Goal: Task Accomplishment & Management: Manage account settings

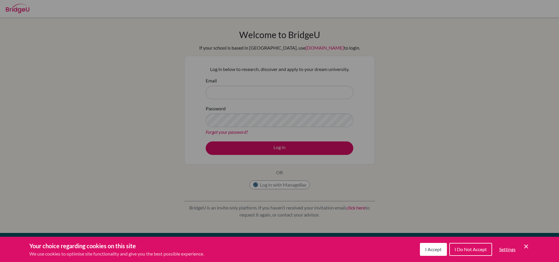
click at [256, 85] on div "Cookie Preferences" at bounding box center [279, 131] width 559 height 262
click at [256, 99] on div "Cookie Preferences" at bounding box center [279, 131] width 559 height 262
click at [252, 89] on div "Cookie Preferences" at bounding box center [279, 131] width 559 height 262
click at [425, 247] on span "I Accept" at bounding box center [433, 250] width 16 height 6
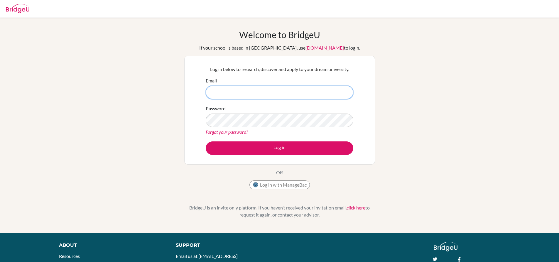
click at [232, 91] on input "Email" at bounding box center [280, 92] width 148 height 13
type input "[EMAIL_ADDRESS][DOMAIN_NAME]"
click at [206, 141] on button "Log in" at bounding box center [280, 147] width 148 height 13
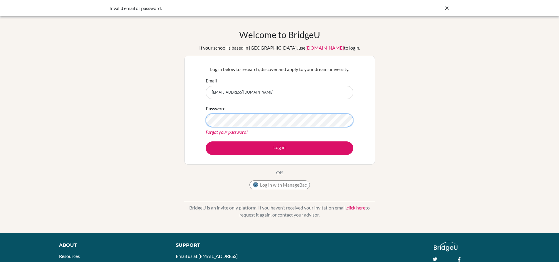
click at [206, 141] on button "Log in" at bounding box center [280, 147] width 148 height 13
click at [242, 132] on link "Forgot your password?" at bounding box center [227, 132] width 42 height 6
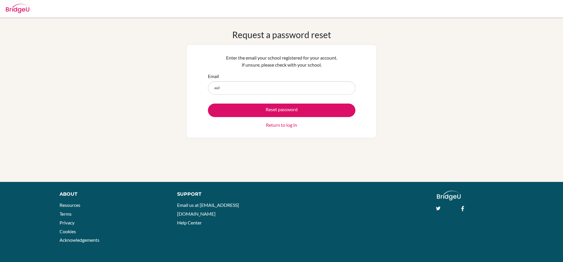
type input "[EMAIL_ADDRESS][DOMAIN_NAME]"
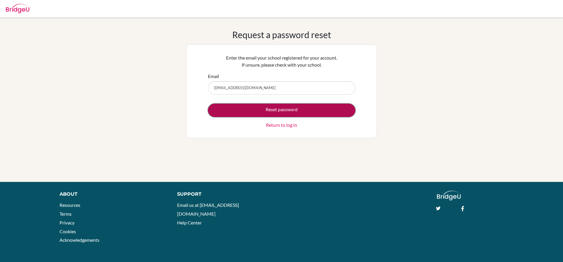
click at [252, 112] on button "Reset password" at bounding box center [282, 110] width 148 height 13
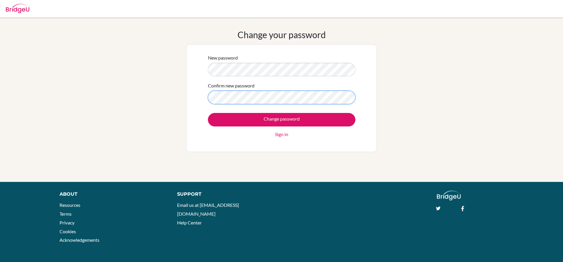
click at [208, 113] on input "Change password" at bounding box center [282, 119] width 148 height 13
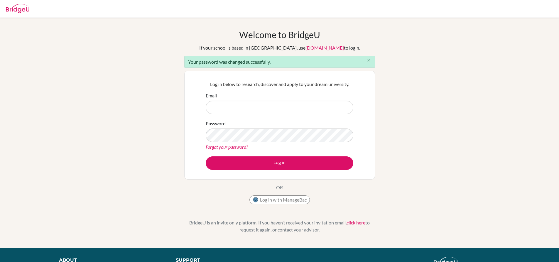
click at [276, 102] on input "Email" at bounding box center [280, 107] width 148 height 13
type input "[EMAIL_ADDRESS][DOMAIN_NAME]"
click at [206, 156] on button "Log in" at bounding box center [280, 162] width 148 height 13
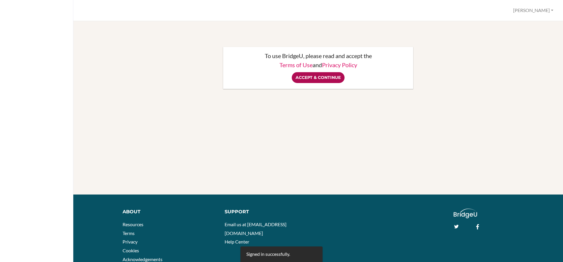
click at [321, 78] on input "Accept & Continue" at bounding box center [318, 77] width 53 height 11
